Goal: Ask a question

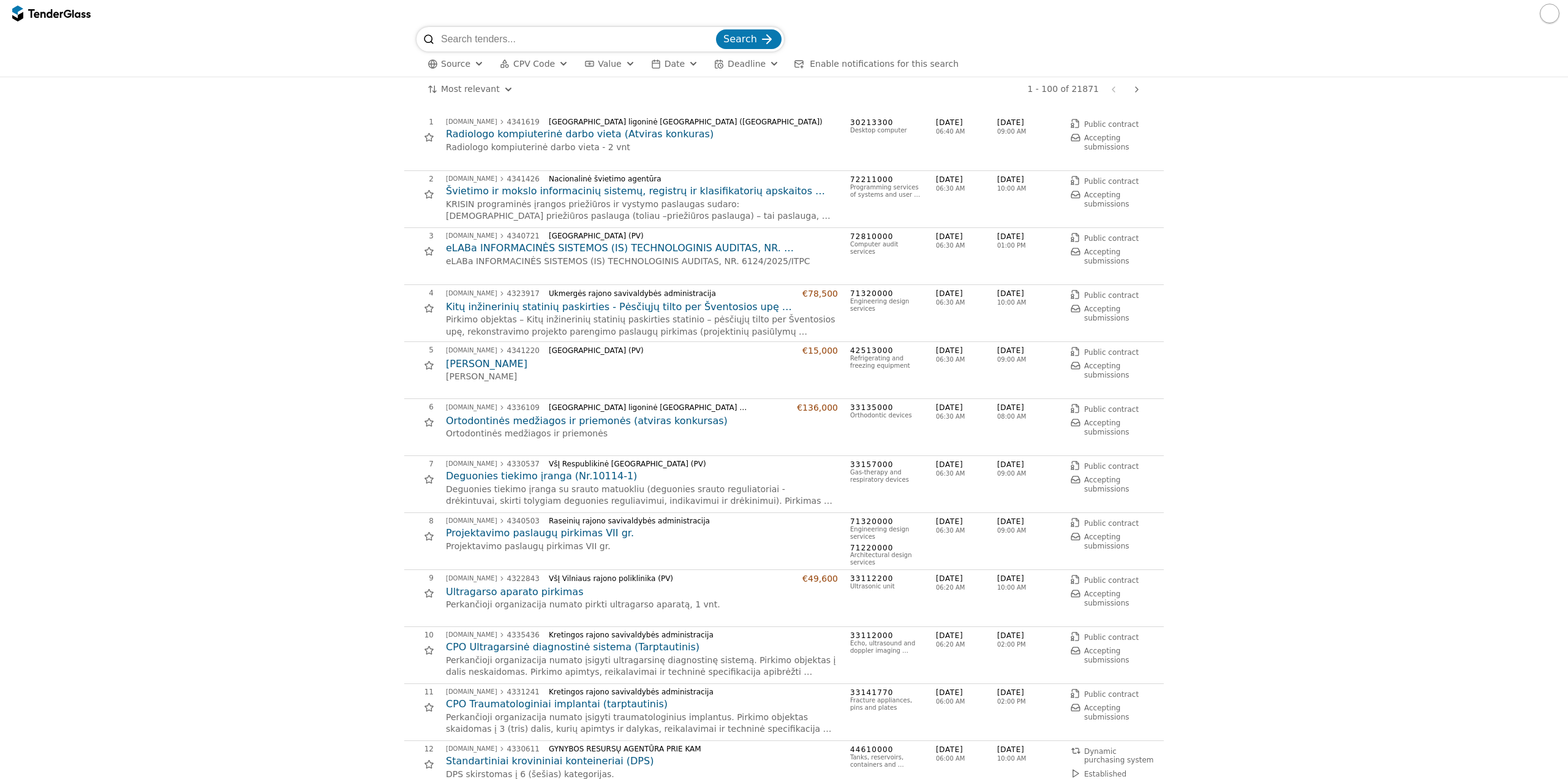
click at [546, 66] on span "CPV Code" at bounding box center [534, 63] width 41 height 10
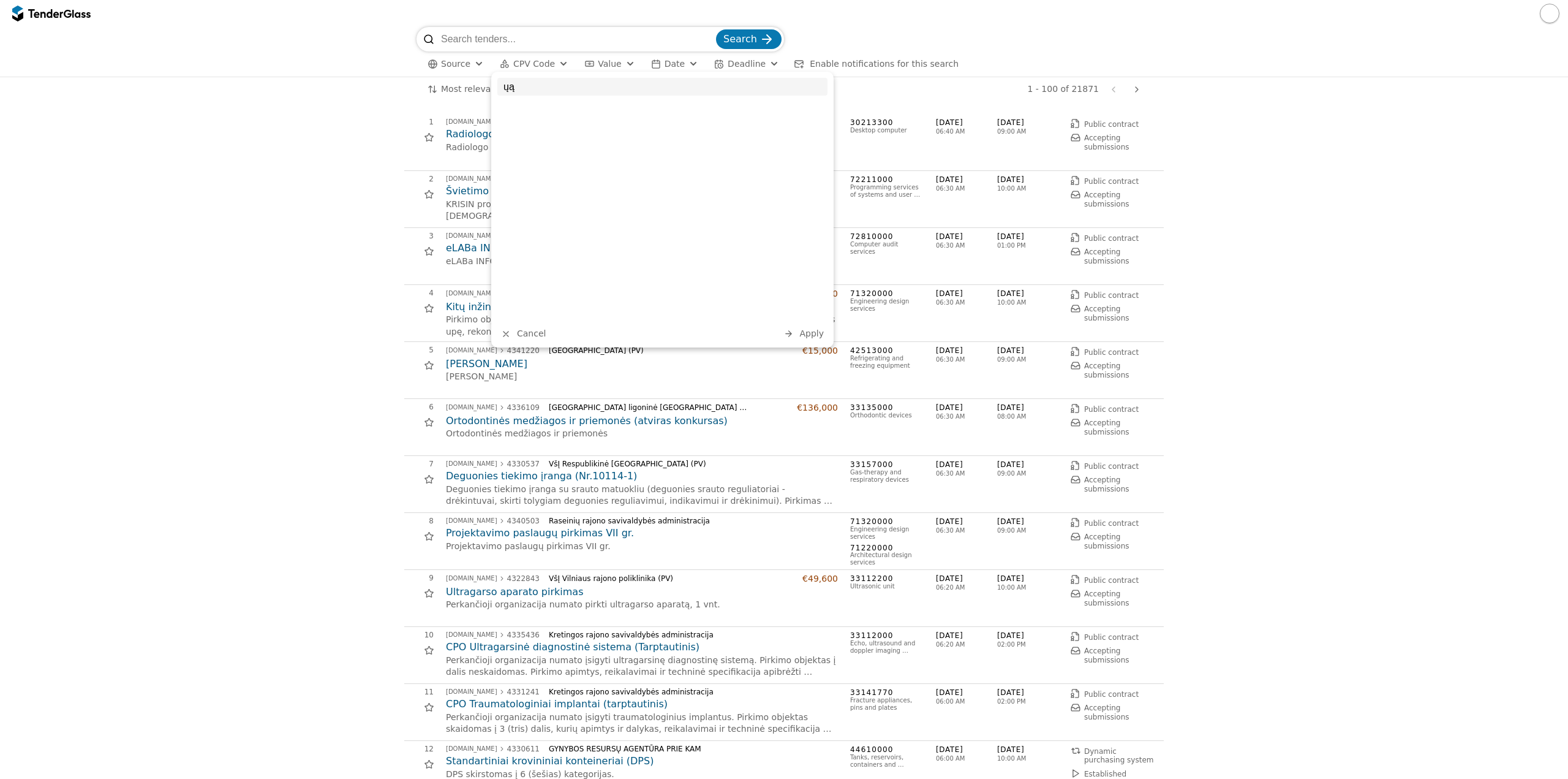
type input "ų"
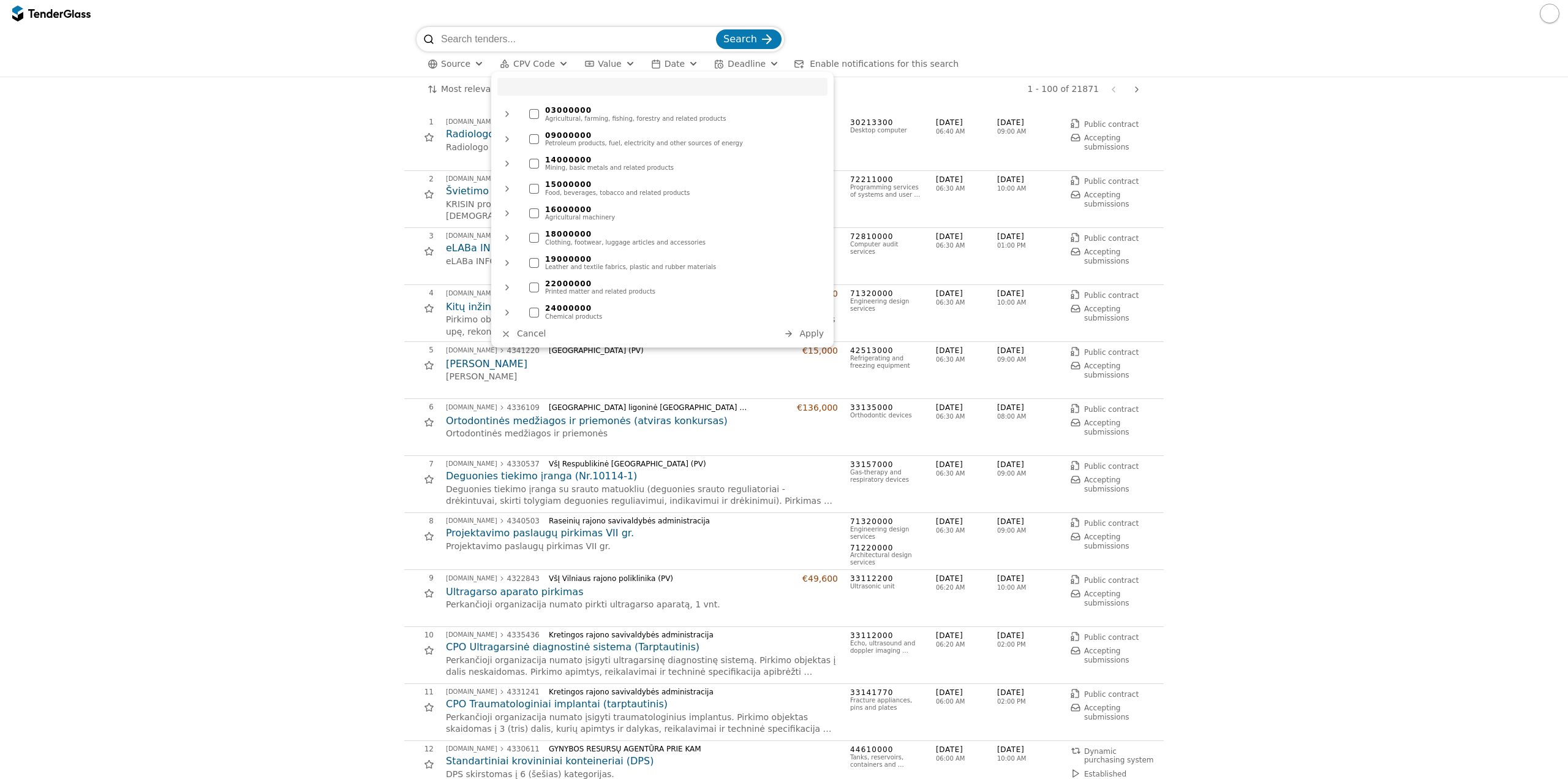
drag, startPoint x: 144, startPoint y: 362, endPoint x: 145, endPoint y: 354, distance: 8.1
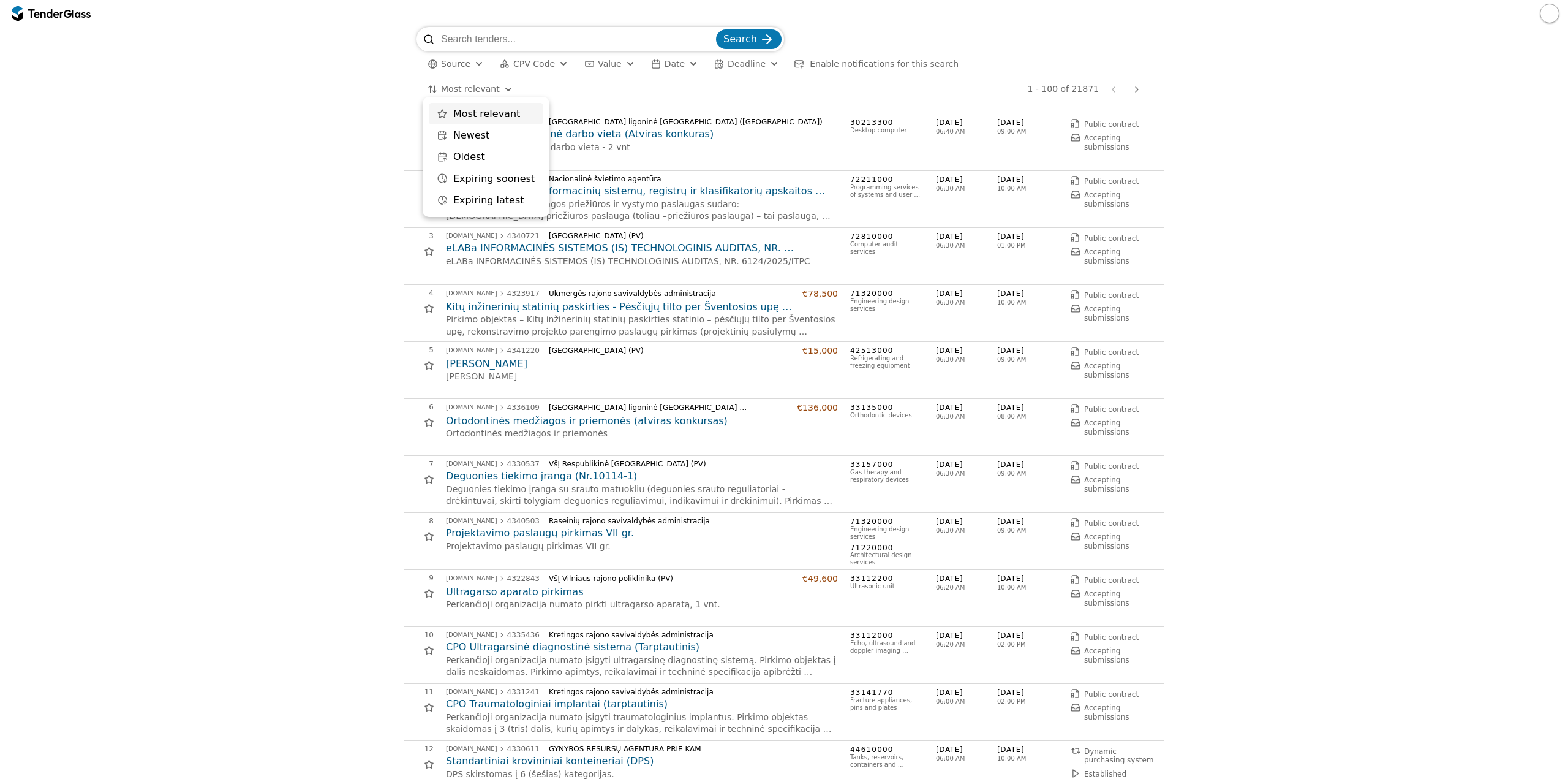
click at [461, 85] on html "Search Source CPV Code Type Buyer Value Date Deadline Enable notifications for …" at bounding box center [784, 390] width 1568 height 779
click at [639, 301] on h2 "Kitų inžinerinių statinių paskirties - Pėsčiųjų tilto per Šventosios upę rekons…" at bounding box center [642, 307] width 392 height 13
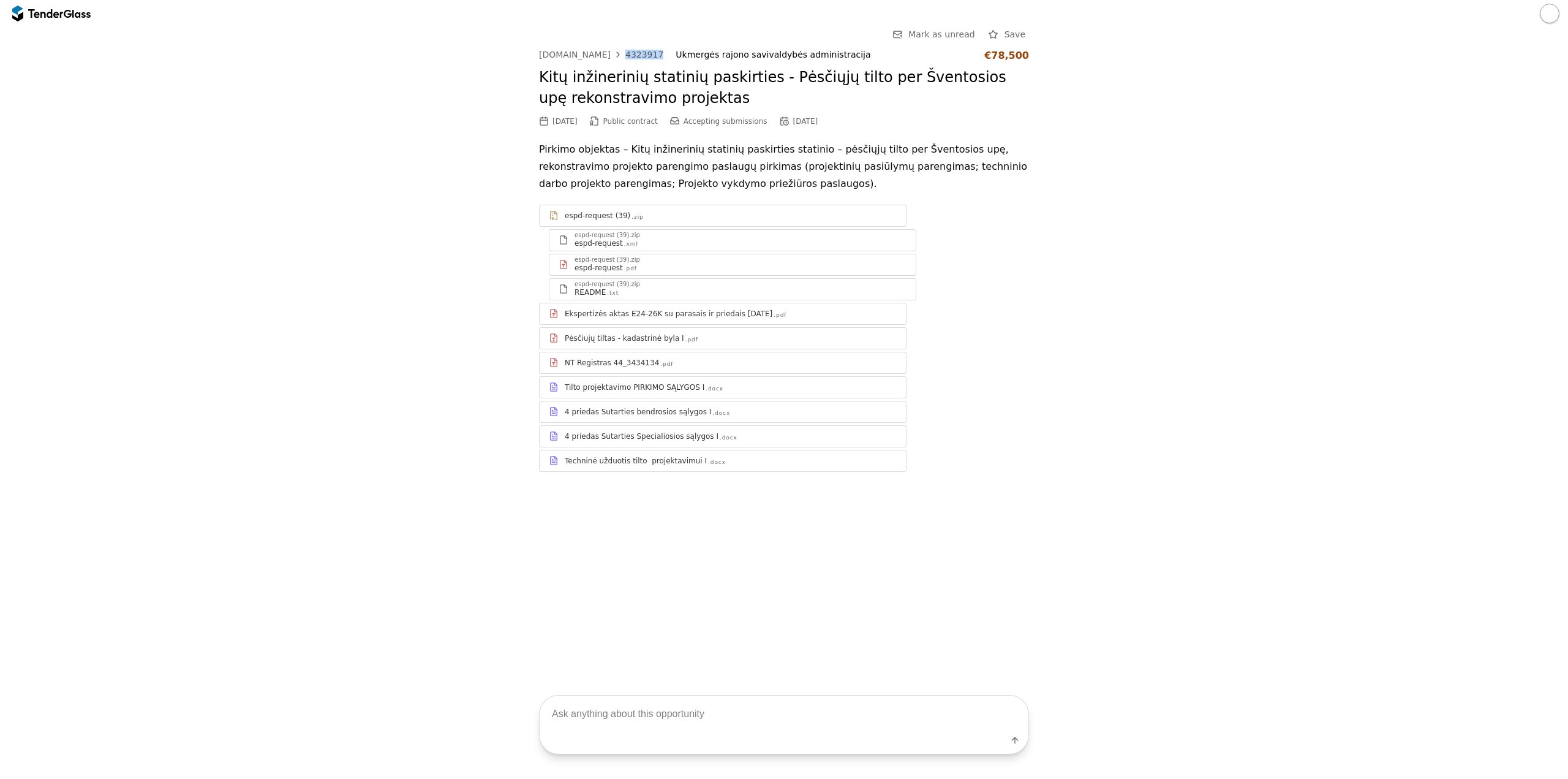
drag, startPoint x: 652, startPoint y: 52, endPoint x: 616, endPoint y: 50, distance: 36.1
click at [616, 50] on div "[DOMAIN_NAME] 4323917 Ukmergės rajono savivaldybės administracija €78,500" at bounding box center [784, 55] width 490 height 12
copy div "4323917"
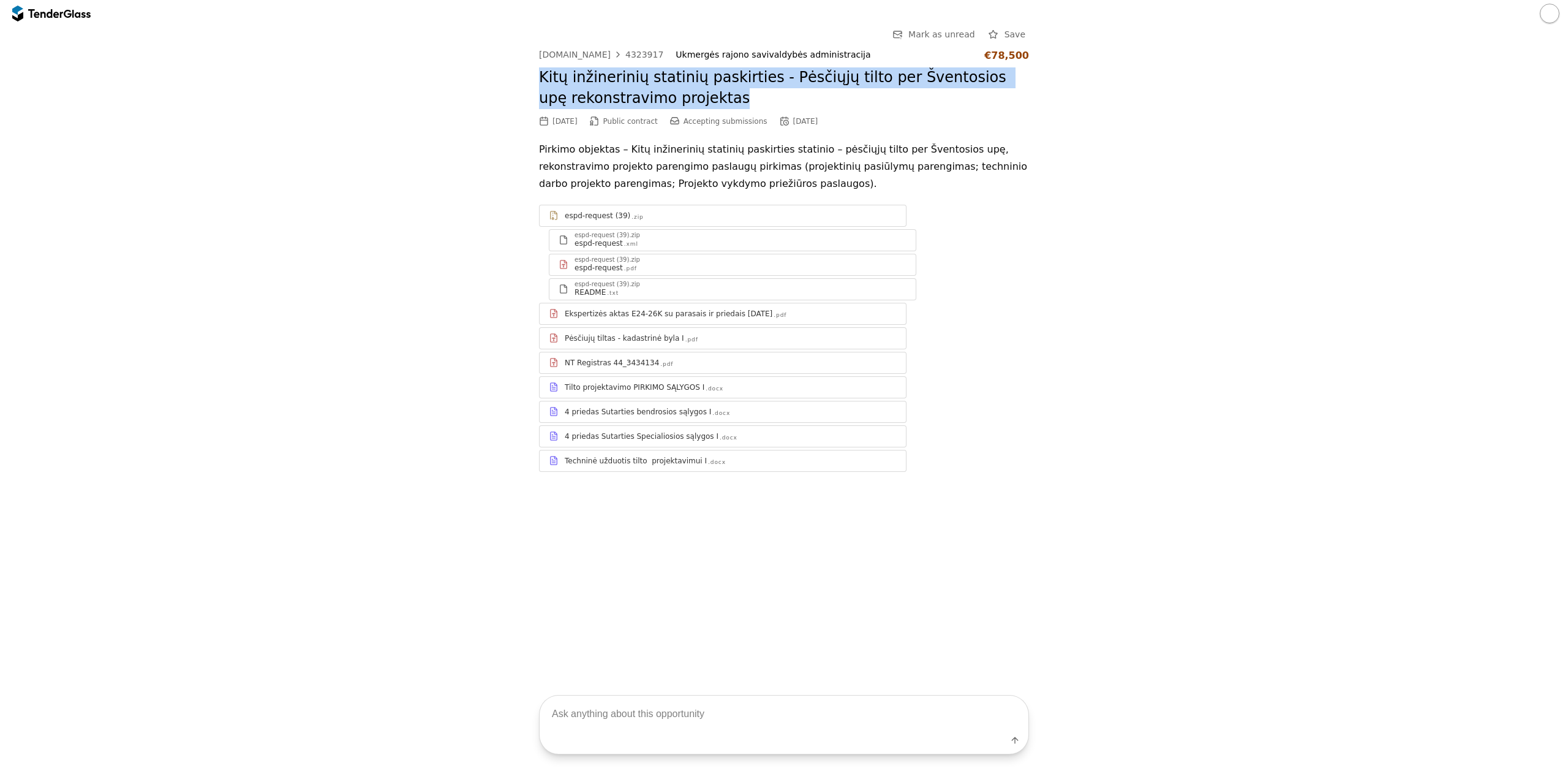
drag, startPoint x: 538, startPoint y: 76, endPoint x: 697, endPoint y: 105, distance: 161.6
click at [697, 105] on div "Go Back Mark as unread Save [DOMAIN_NAME] 4323917 Ukmergės rajono savivaldybės …" at bounding box center [784, 259] width 1556 height 464
copy h2 "Kitų inžinerinių statinių paskirties - Pėsčiųjų tilto per Šventosios upę rekons…"
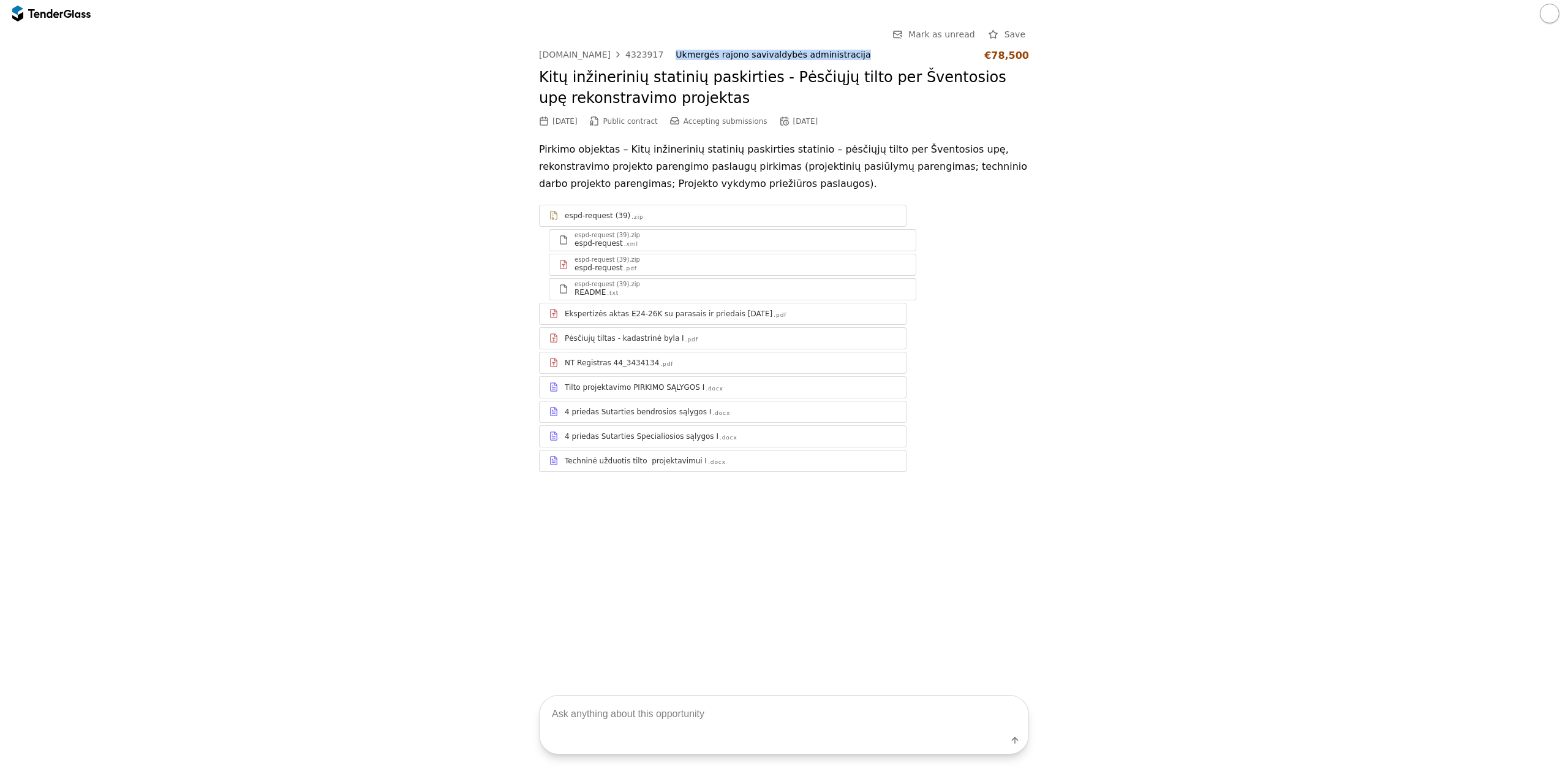
drag, startPoint x: 837, startPoint y: 57, endPoint x: 660, endPoint y: 59, distance: 177.0
click at [676, 59] on div "Ukmergės rajono savivaldybės administracija" at bounding box center [824, 55] width 297 height 11
copy div "Ukmergės rajono savivaldybės administracija"
click at [632, 55] on div "4323917" at bounding box center [644, 55] width 38 height 9
click at [791, 731] on div "Label" at bounding box center [784, 742] width 488 height 22
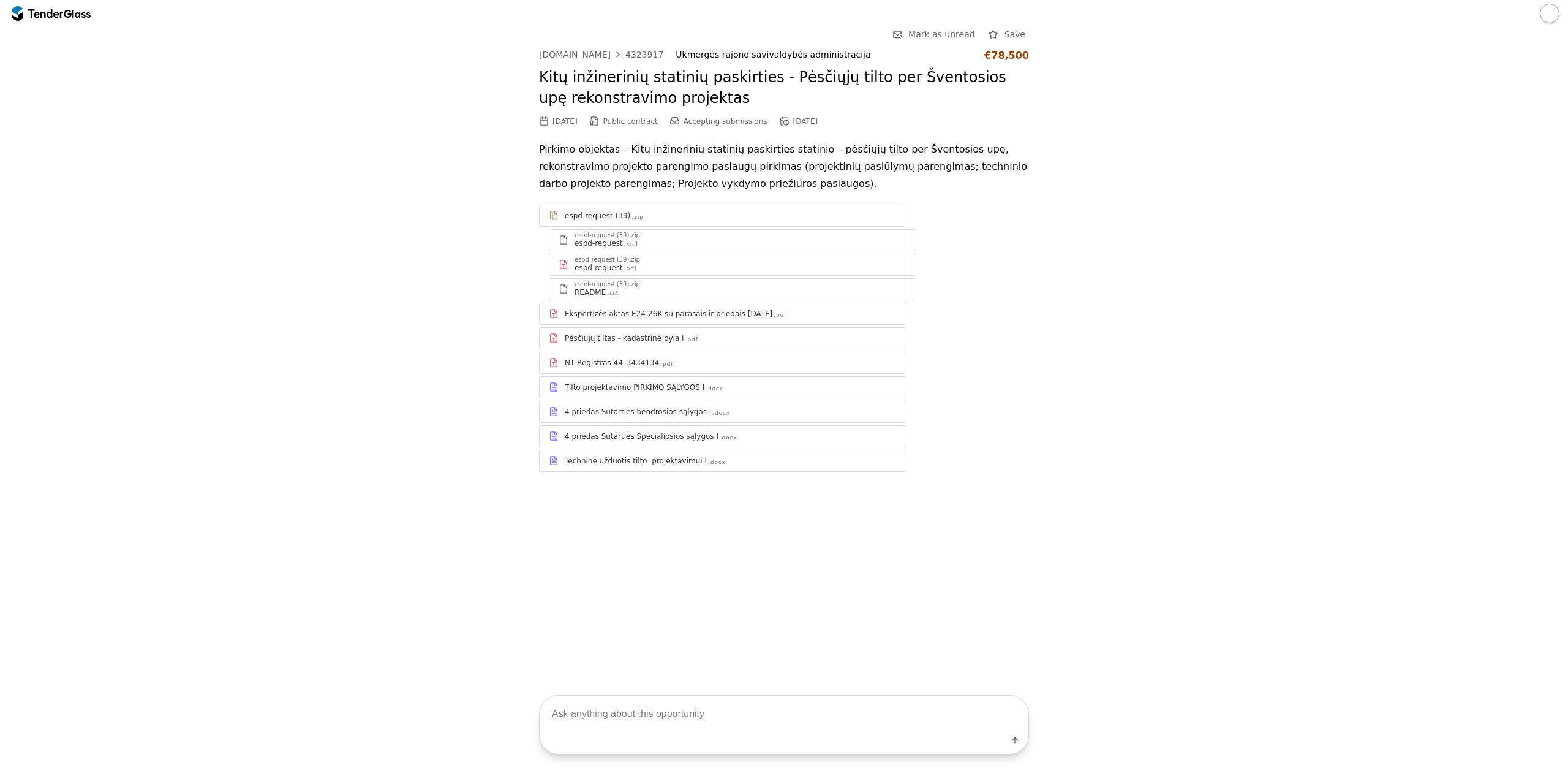
click at [794, 713] on textarea at bounding box center [784, 713] width 488 height 36
type textarea "pagal ką išrenkamas laimėtojas?"
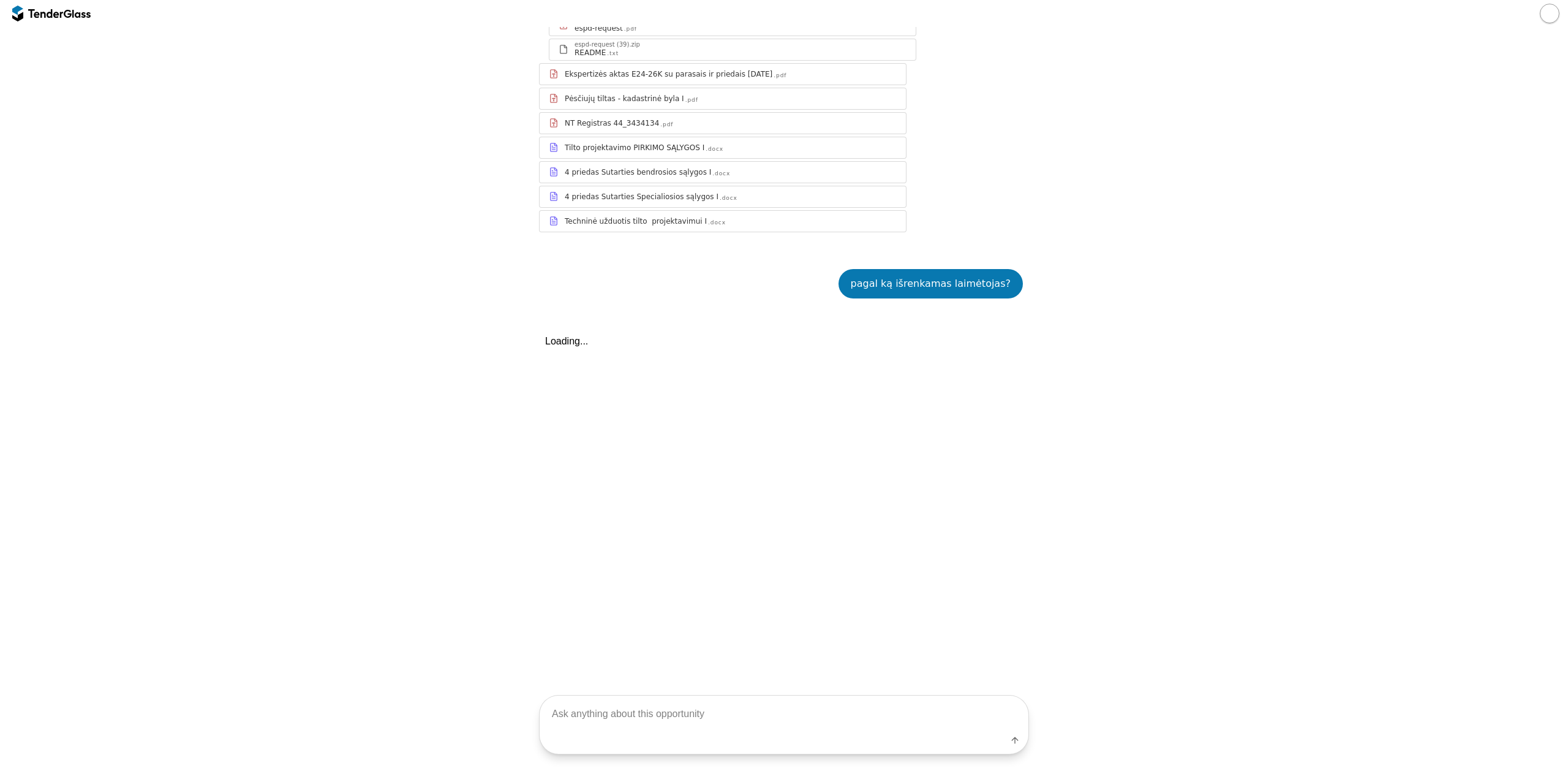
scroll to position [461, 0]
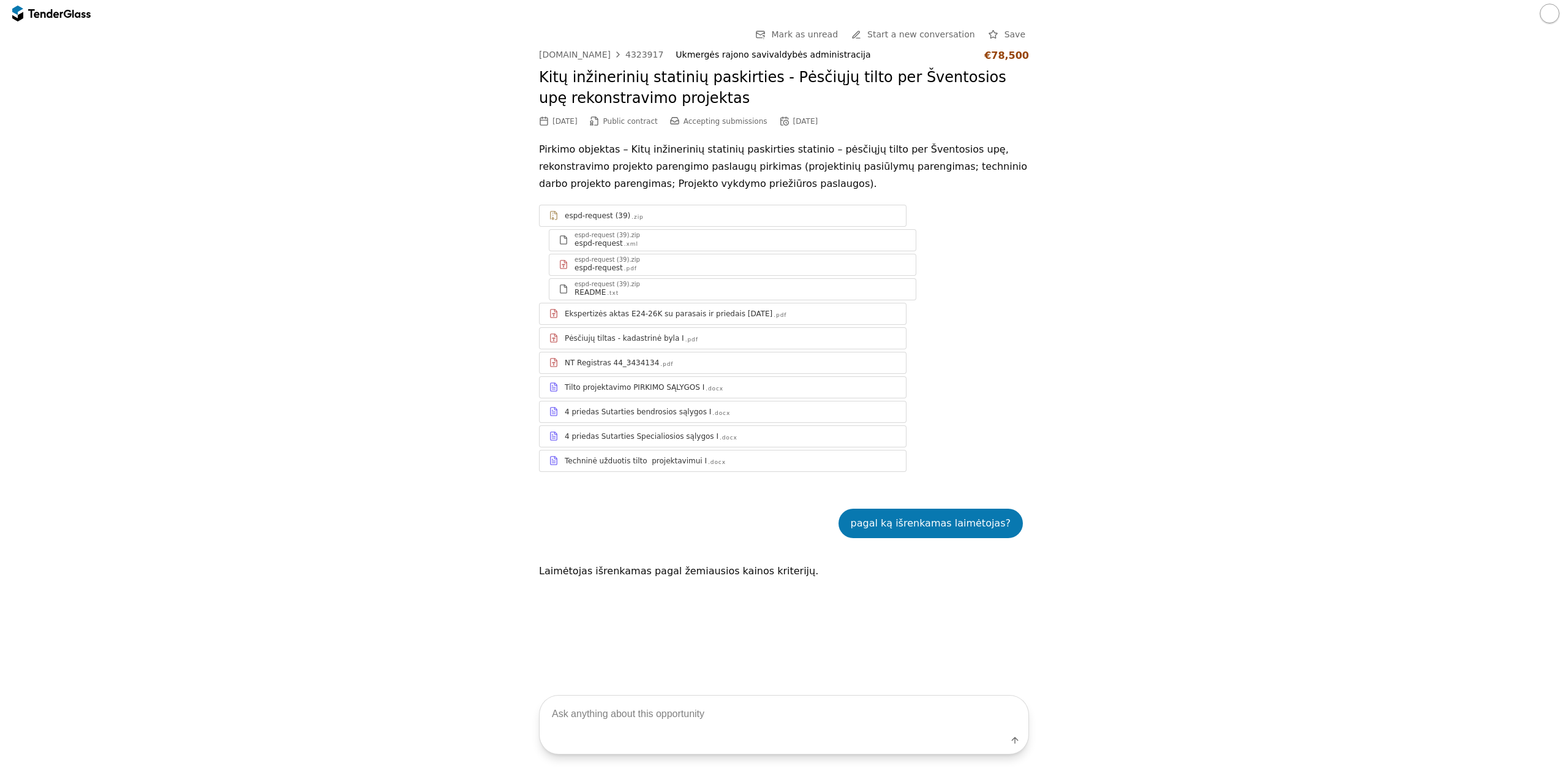
click at [625, 52] on div "4323917" at bounding box center [644, 55] width 38 height 9
drag, startPoint x: 645, startPoint y: 55, endPoint x: 611, endPoint y: 55, distance: 34.0
click at [611, 55] on div "[DOMAIN_NAME] 4323917 Ukmergės rajono savivaldybės administracija €78,500" at bounding box center [784, 55] width 490 height 12
copy div "4323917"
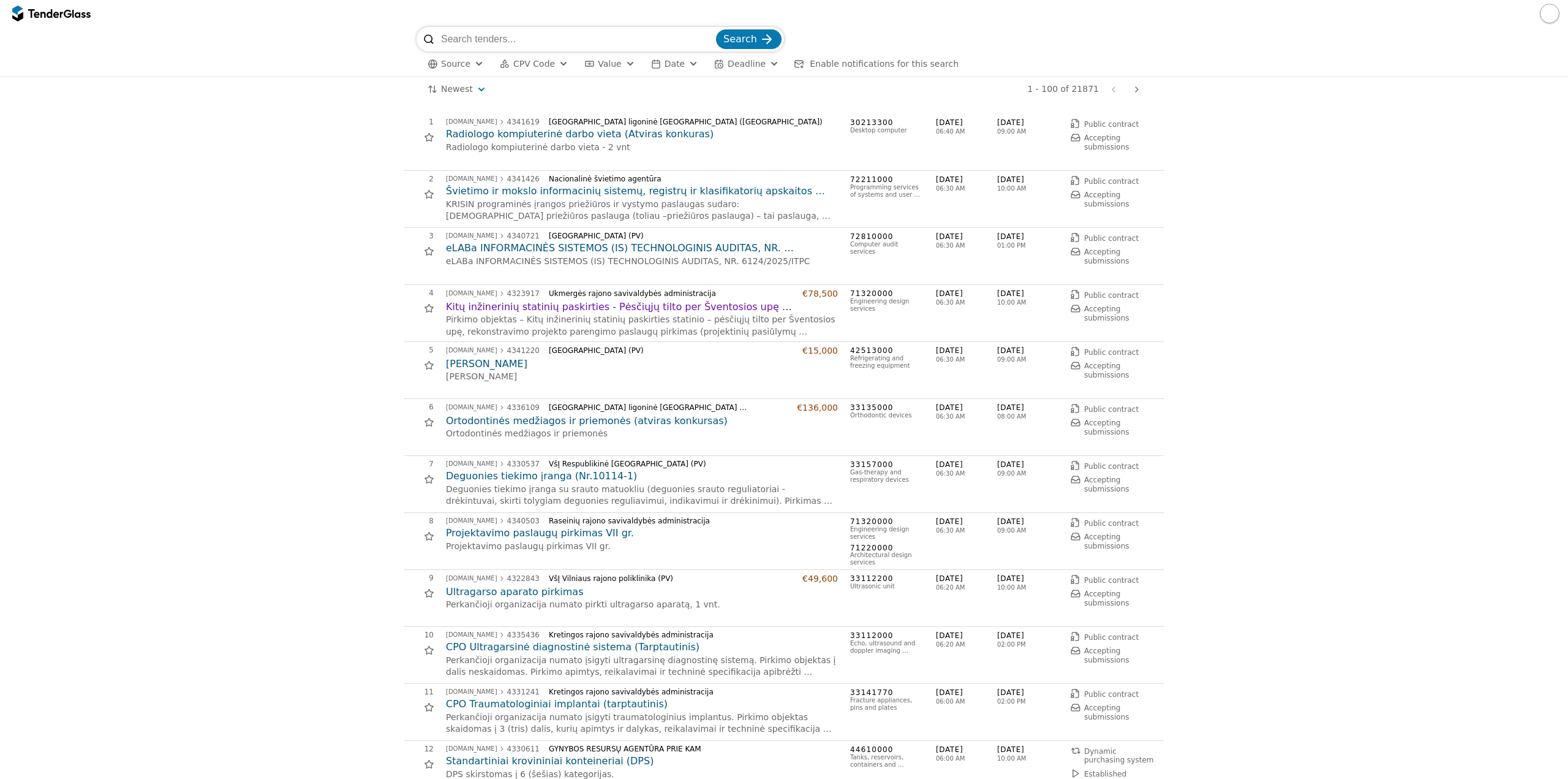
click at [585, 535] on h2 "Projektavimo paslaugų pirkimas VII gr." at bounding box center [642, 533] width 392 height 13
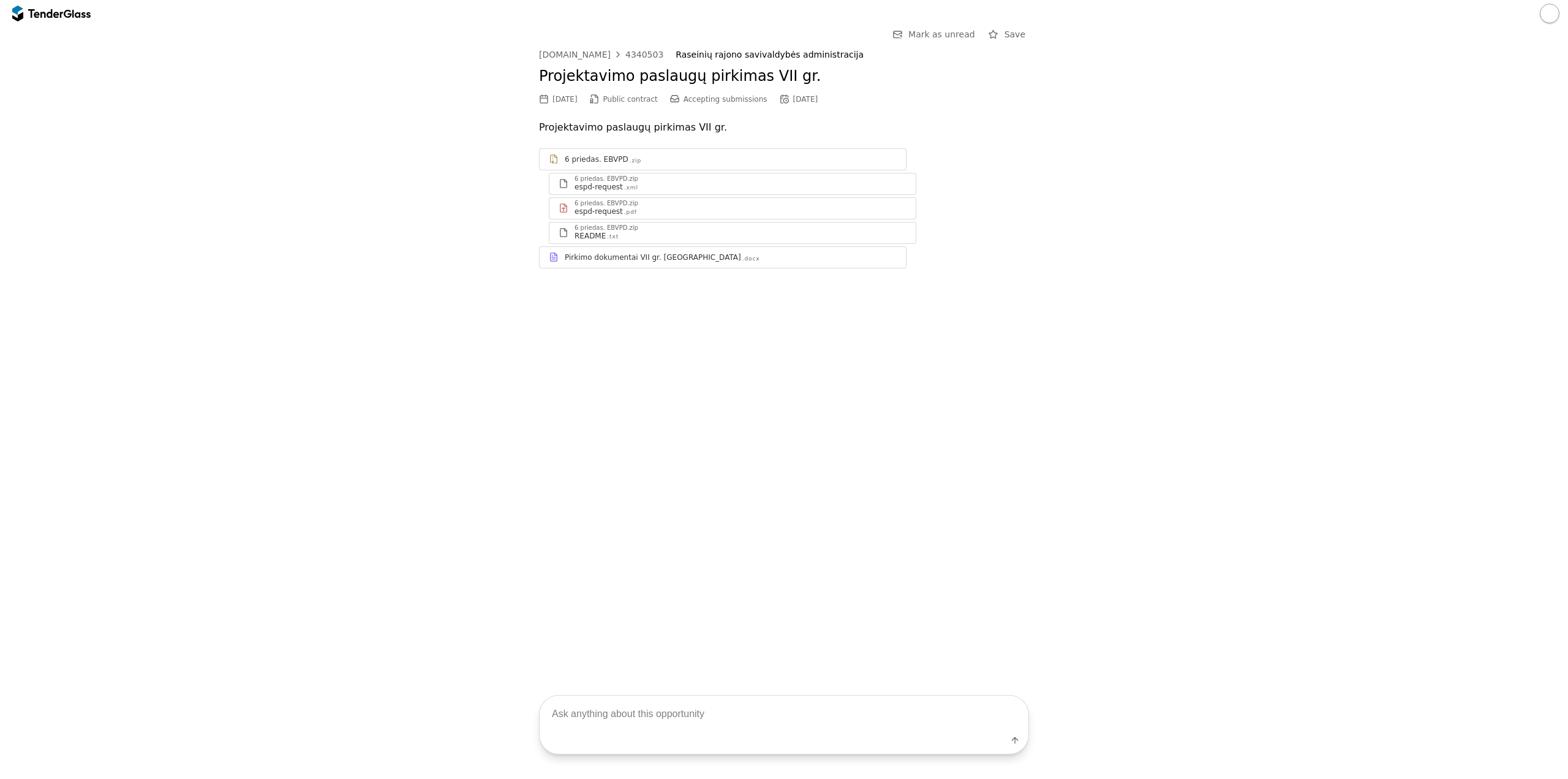
click at [596, 254] on div "Pirkimo dokumentai VII gr. [GEOGRAPHIC_DATA]" at bounding box center [653, 257] width 176 height 10
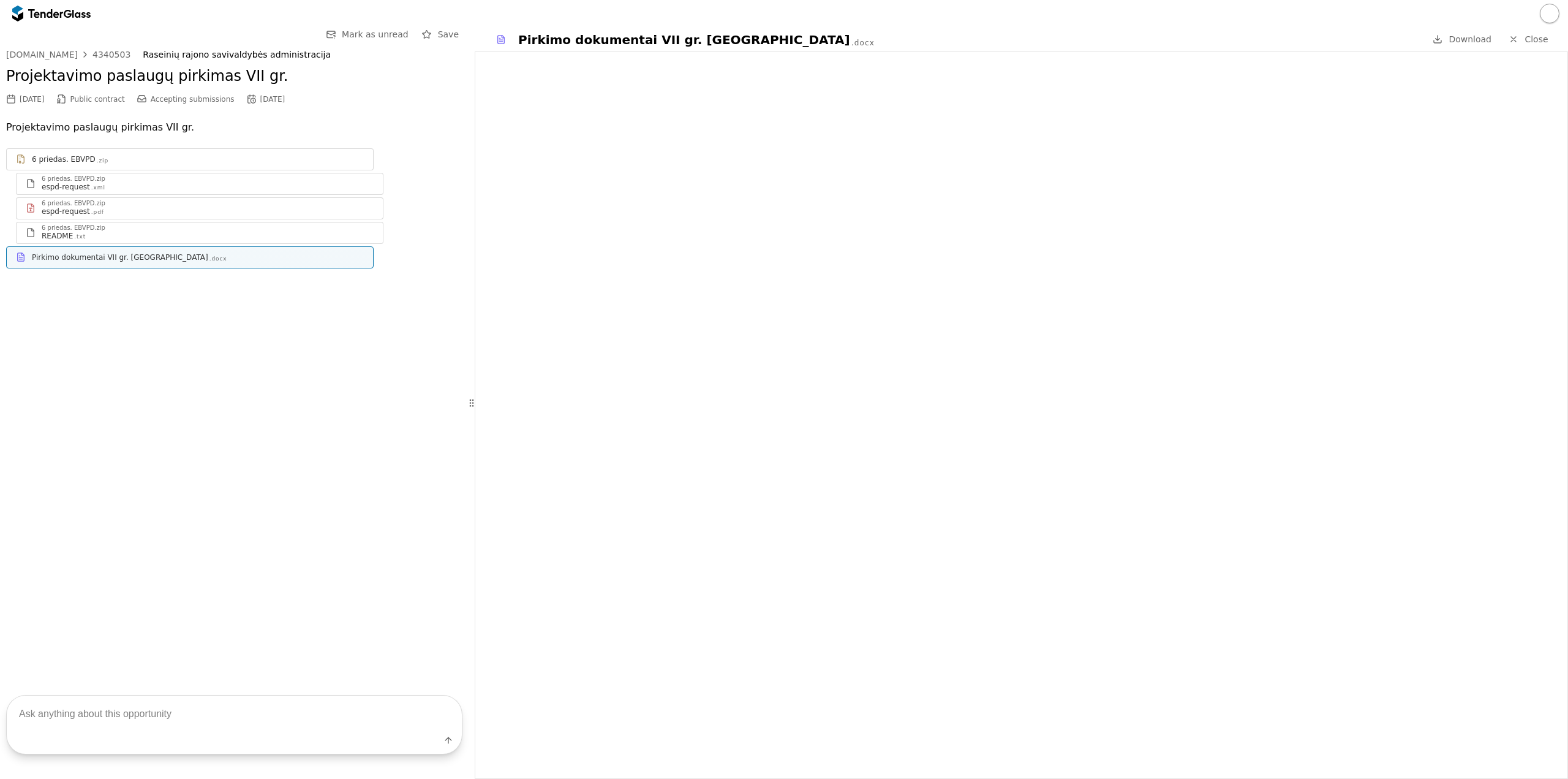
click at [94, 261] on div "Pirkimo dokumentai VII gr. [GEOGRAPHIC_DATA]" at bounding box center [120, 257] width 176 height 10
click at [1447, 37] on div at bounding box center [1438, 40] width 34 height 34
